Goal: Transaction & Acquisition: Subscribe to service/newsletter

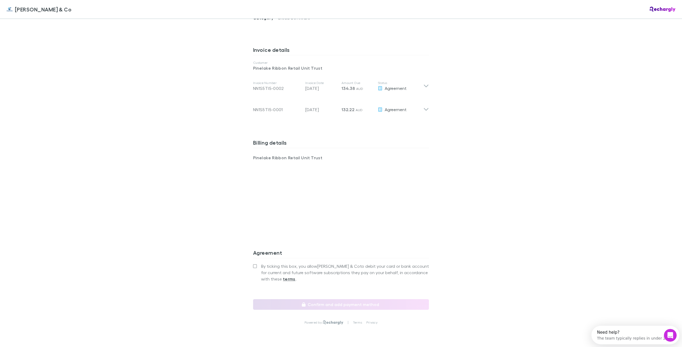
click at [301, 233] on div "Billing details Pinelake Ribbon Retail Unit Trust" at bounding box center [341, 190] width 176 height 110
click at [297, 263] on span "By ticking this box, you allow [PERSON_NAME] & Co to debit your card or bank ac…" at bounding box center [345, 272] width 168 height 19
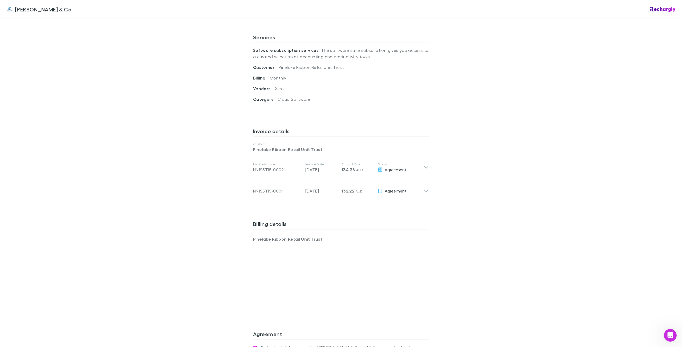
scroll to position [186, 0]
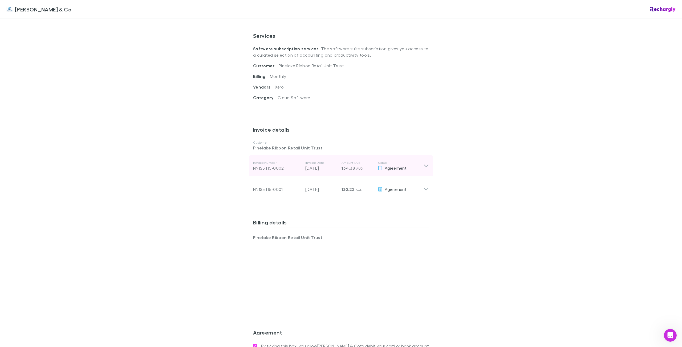
click at [425, 163] on icon at bounding box center [426, 166] width 6 height 6
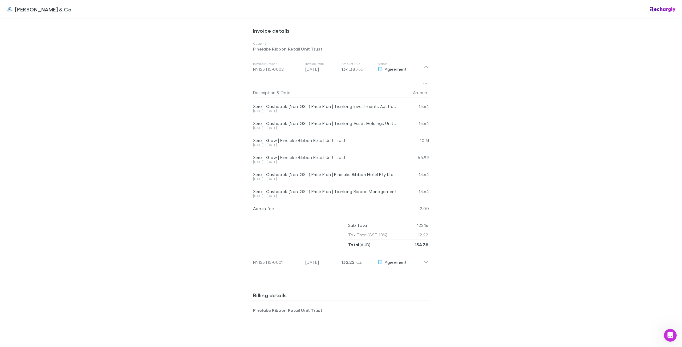
scroll to position [346, 0]
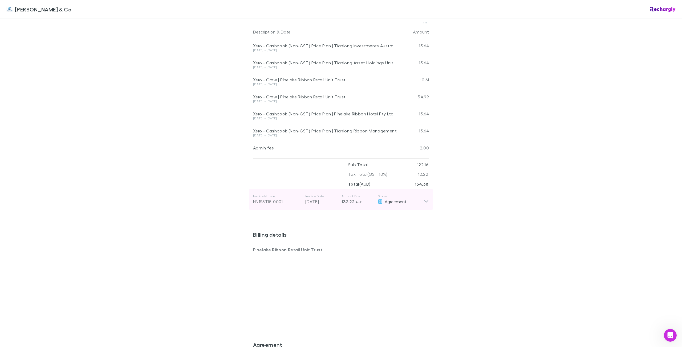
click at [423, 201] on div "Invoice Number NN1S5TI5-0001 Invoice Date [DATE] Amount Due 132.22 AUD Status A…" at bounding box center [341, 199] width 184 height 21
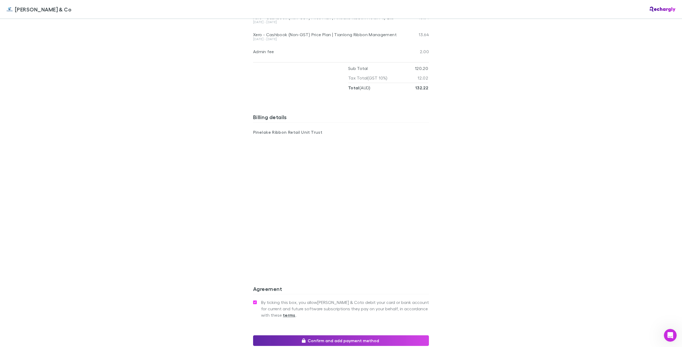
scroll to position [662, 0]
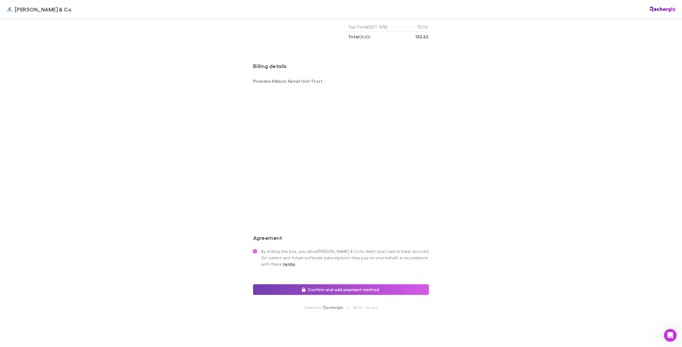
click at [345, 285] on button "Confirm and add payment method" at bounding box center [341, 290] width 176 height 11
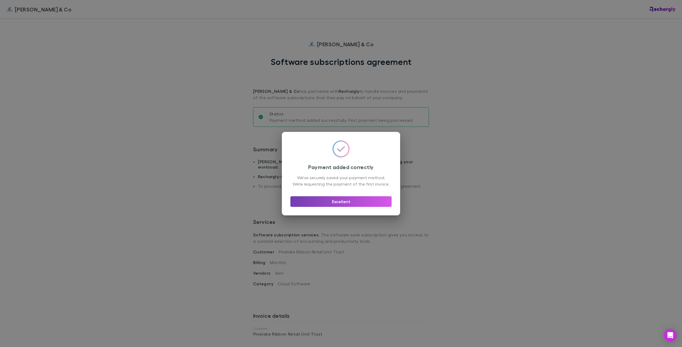
click at [367, 206] on button "Excellent" at bounding box center [340, 202] width 101 height 11
